Goal: Information Seeking & Learning: Learn about a topic

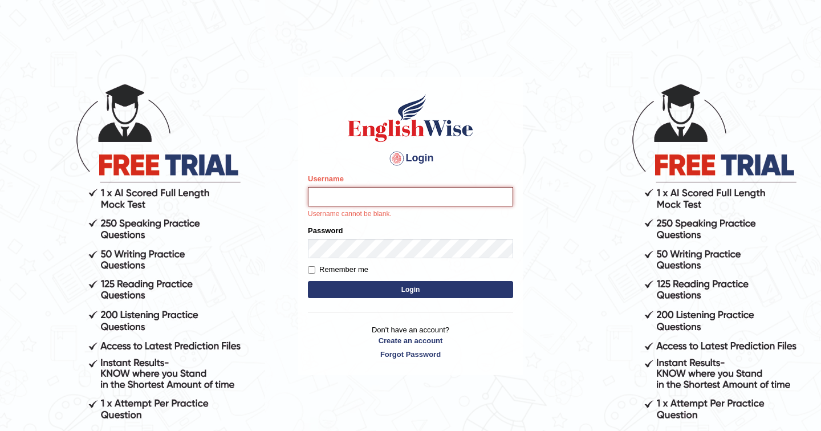
type input "nhatvi"
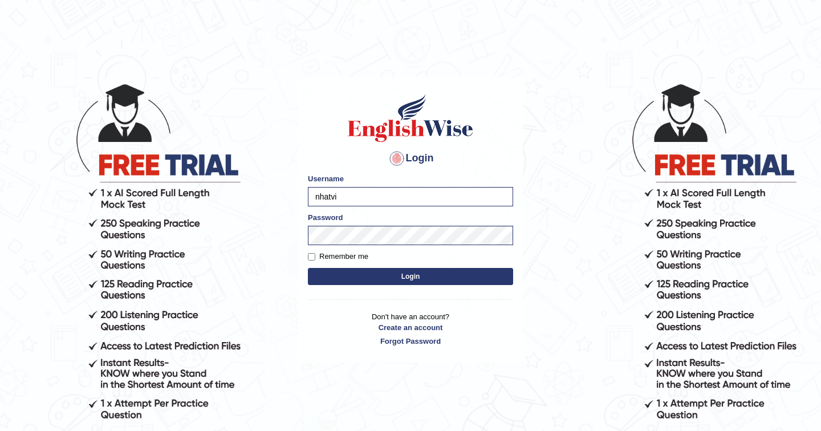
click at [426, 279] on button "Login" at bounding box center [410, 276] width 205 height 17
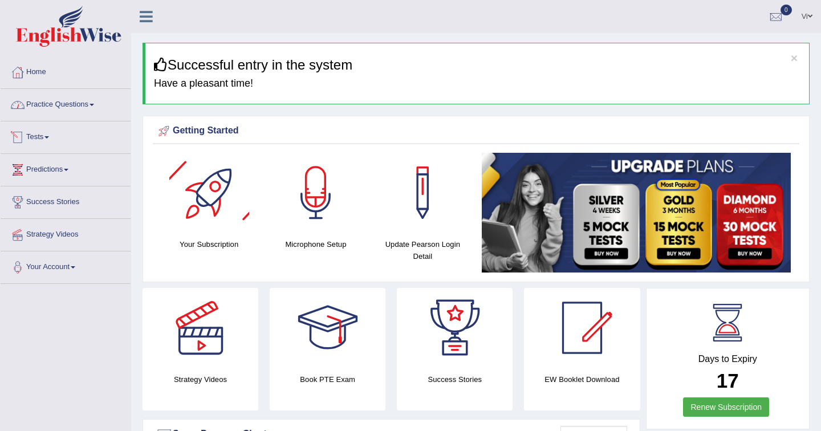
click at [62, 104] on link "Practice Questions" at bounding box center [66, 103] width 130 height 29
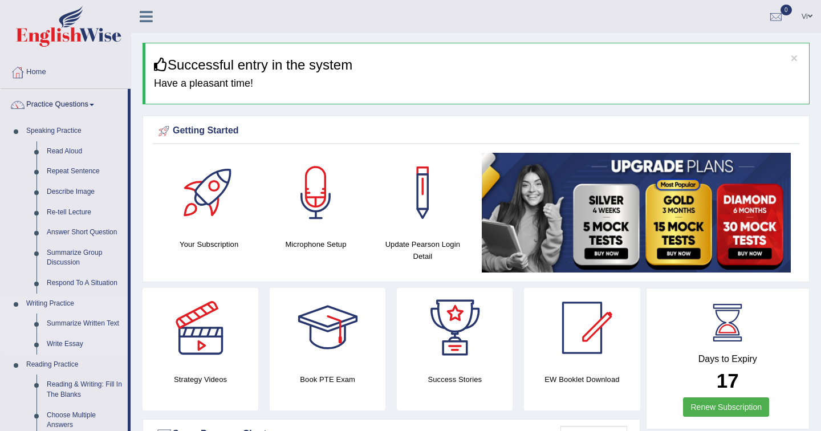
click at [90, 323] on link "Summarize Written Text" at bounding box center [85, 324] width 86 height 21
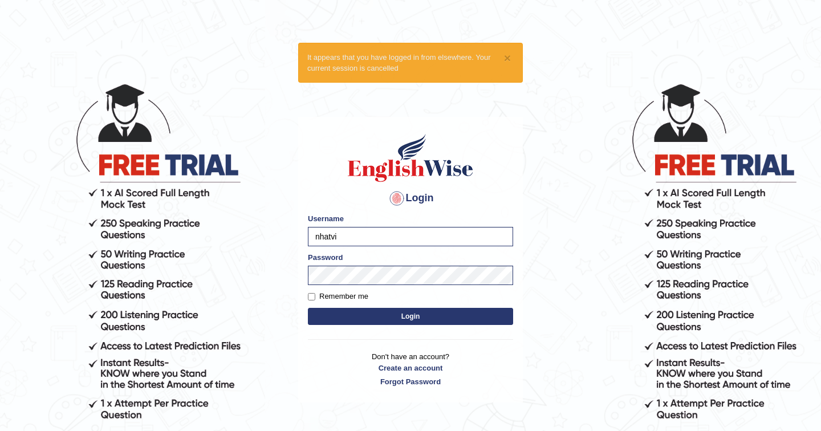
click at [387, 315] on button "Login" at bounding box center [410, 316] width 205 height 17
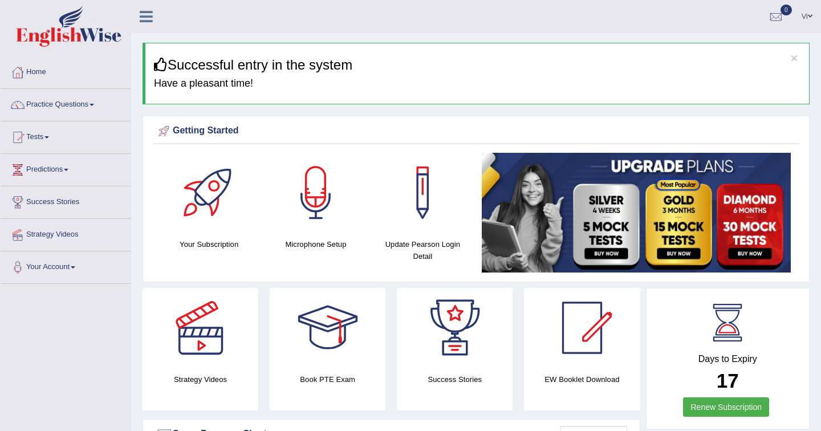
click at [36, 137] on link "Tests" at bounding box center [66, 135] width 130 height 29
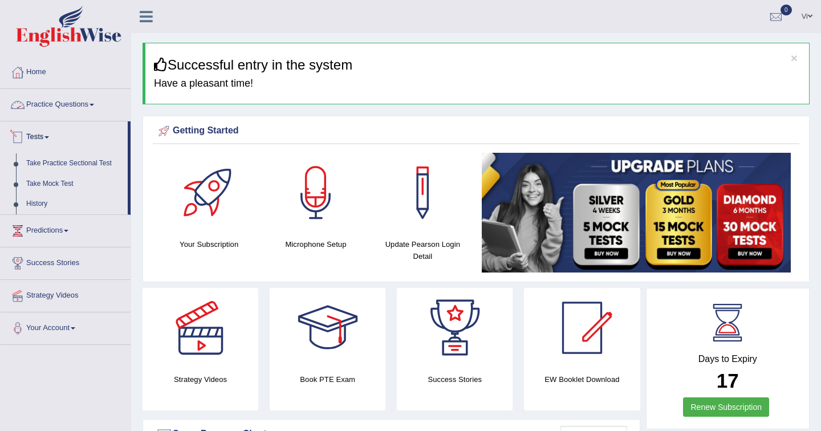
click at [78, 105] on link "Practice Questions" at bounding box center [66, 103] width 130 height 29
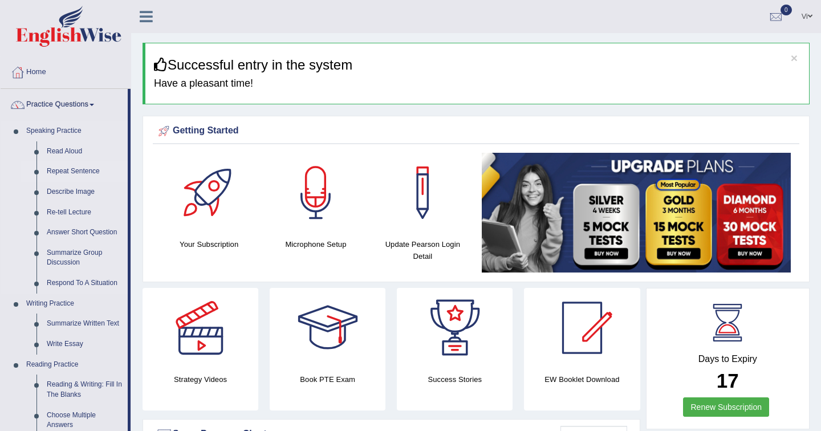
scroll to position [100, 0]
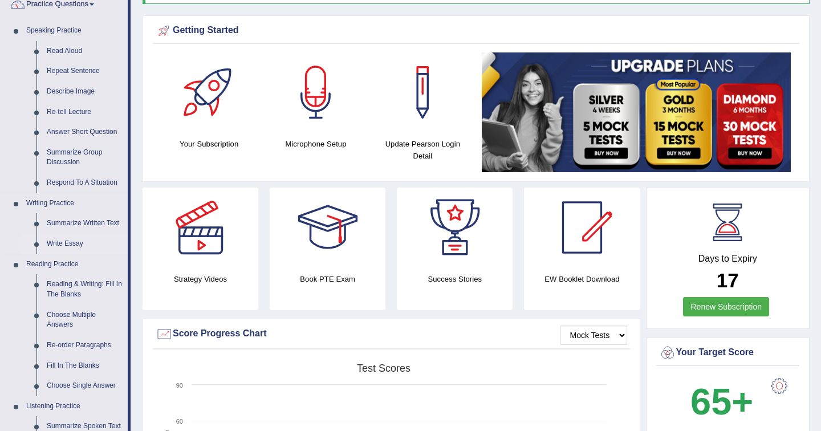
click at [68, 240] on link "Write Essay" at bounding box center [85, 244] width 86 height 21
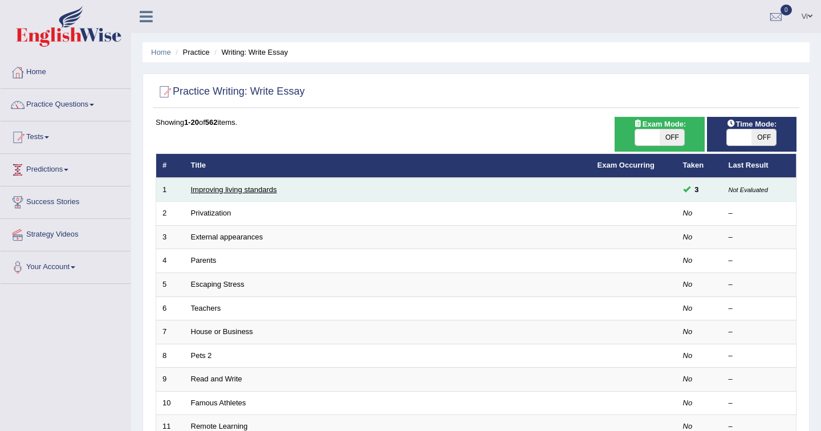
click at [229, 190] on link "Improving living standards" at bounding box center [234, 189] width 86 height 9
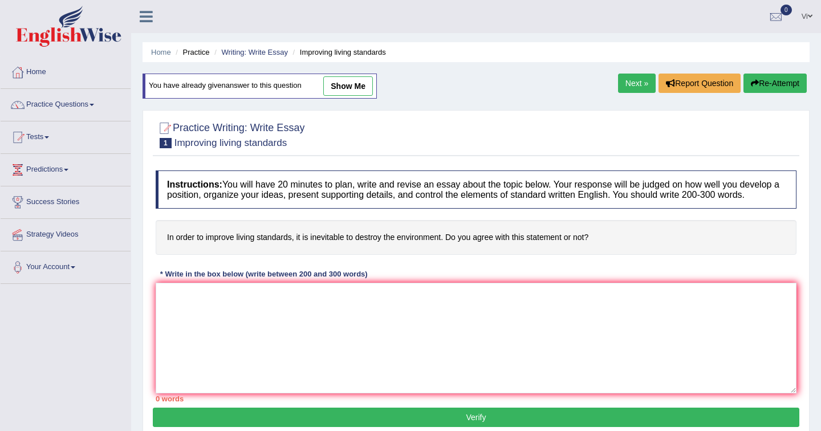
click at [349, 90] on link "show me" at bounding box center [348, 85] width 50 height 19
type textarea "The increasing influence of modern development on living standards on has ignit…"
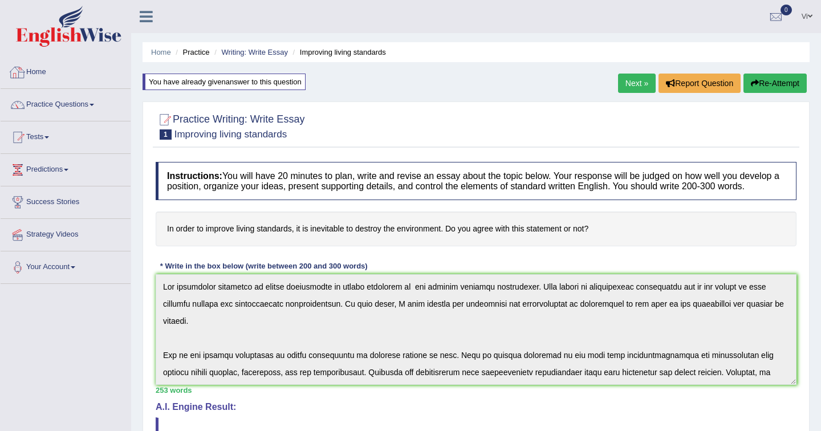
click at [39, 74] on link "Home" at bounding box center [66, 70] width 130 height 29
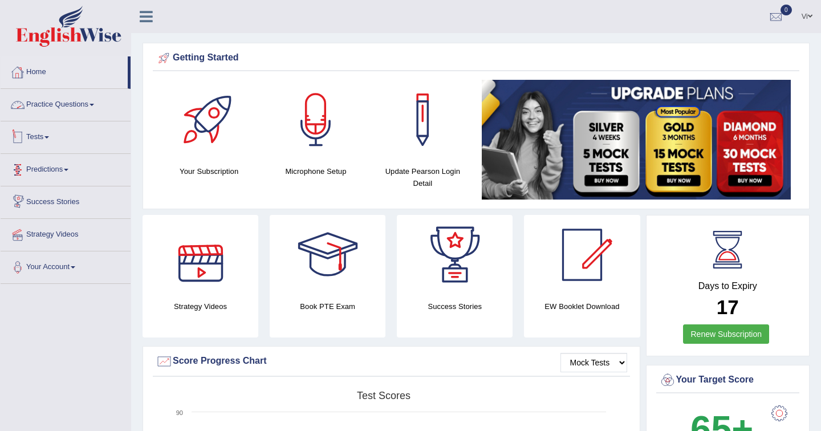
click at [74, 103] on link "Practice Questions" at bounding box center [66, 103] width 130 height 29
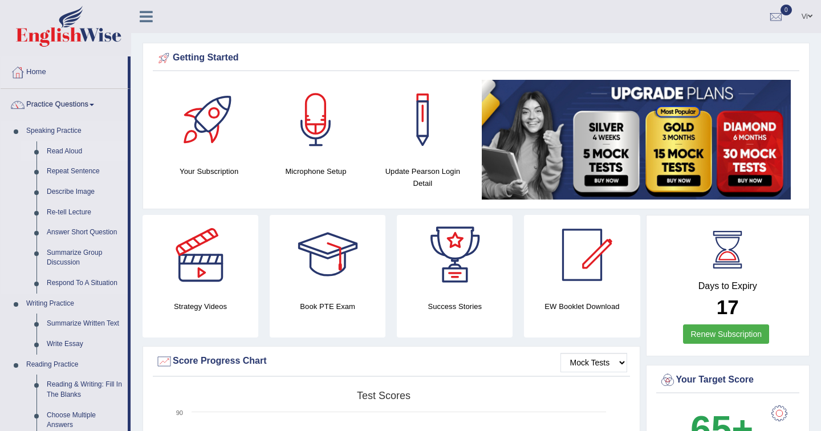
click at [55, 151] on link "Read Aloud" at bounding box center [85, 151] width 86 height 21
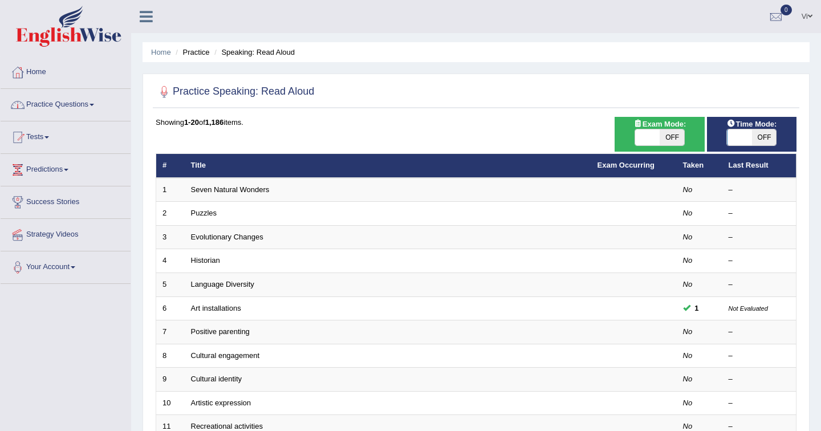
click at [72, 104] on link "Practice Questions" at bounding box center [66, 103] width 130 height 29
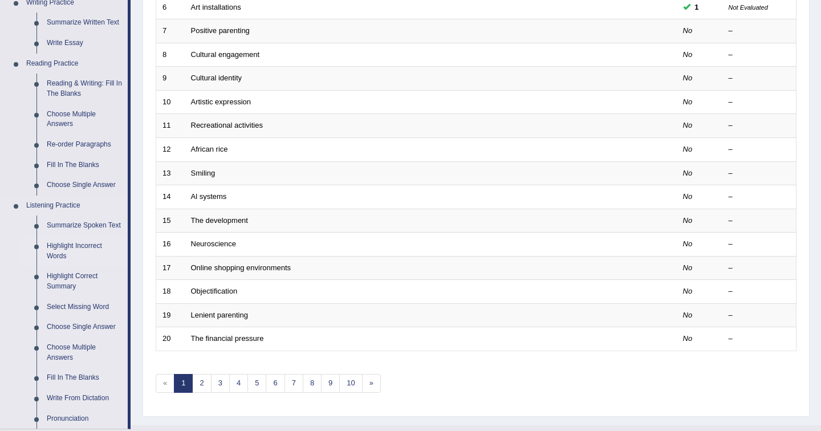
scroll to position [317, 0]
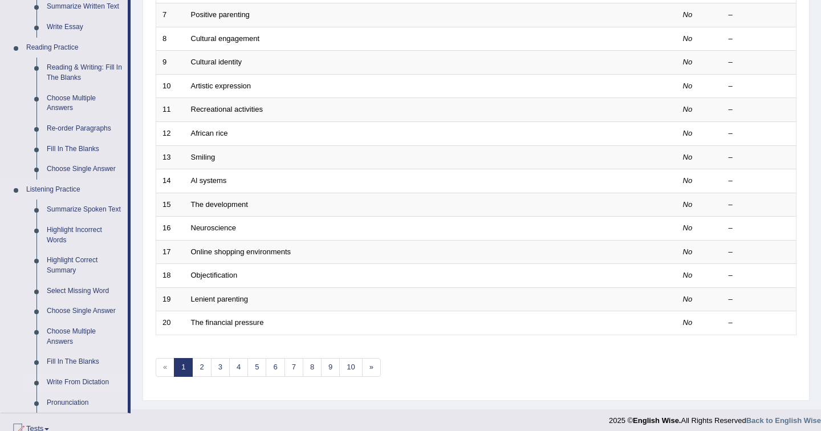
click at [70, 383] on link "Write From Dictation" at bounding box center [85, 382] width 86 height 21
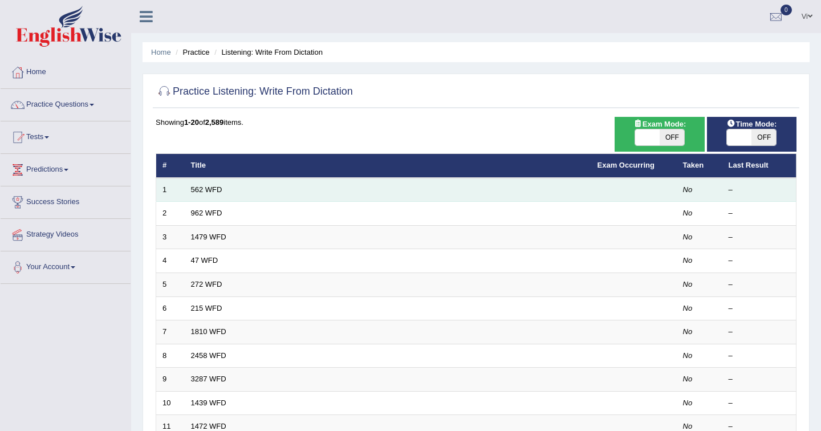
click at [231, 191] on td "562 WFD" at bounding box center [388, 190] width 407 height 24
click at [203, 189] on link "562 WFD" at bounding box center [206, 189] width 31 height 9
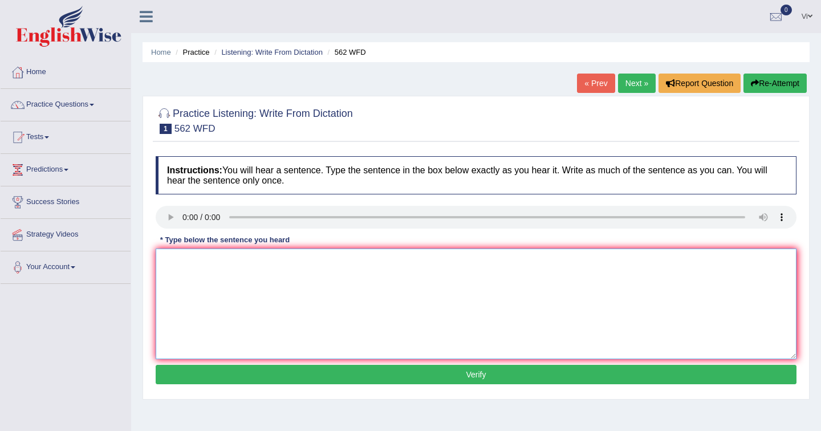
click at [190, 273] on textarea at bounding box center [476, 304] width 641 height 111
click at [165, 216] on audio at bounding box center [476, 217] width 641 height 23
click at [169, 214] on audio at bounding box center [476, 217] width 641 height 23
click at [166, 217] on audio at bounding box center [476, 217] width 641 height 23
click at [298, 341] on textarea at bounding box center [476, 304] width 641 height 111
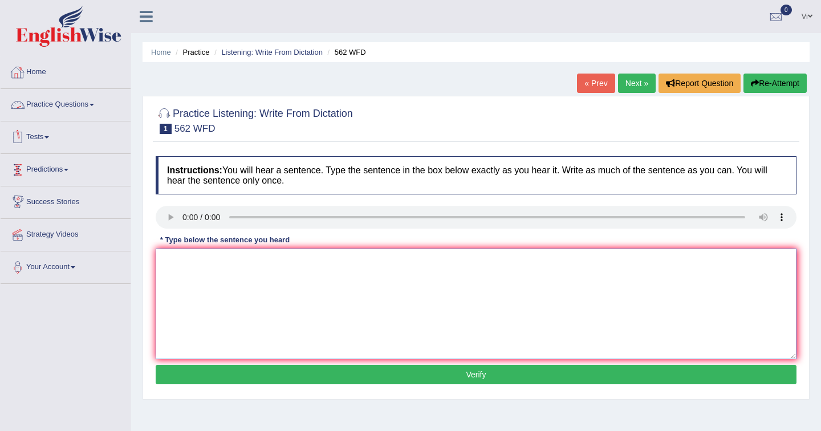
click at [213, 293] on textarea at bounding box center [476, 304] width 641 height 111
